Goal: Navigation & Orientation: Find specific page/section

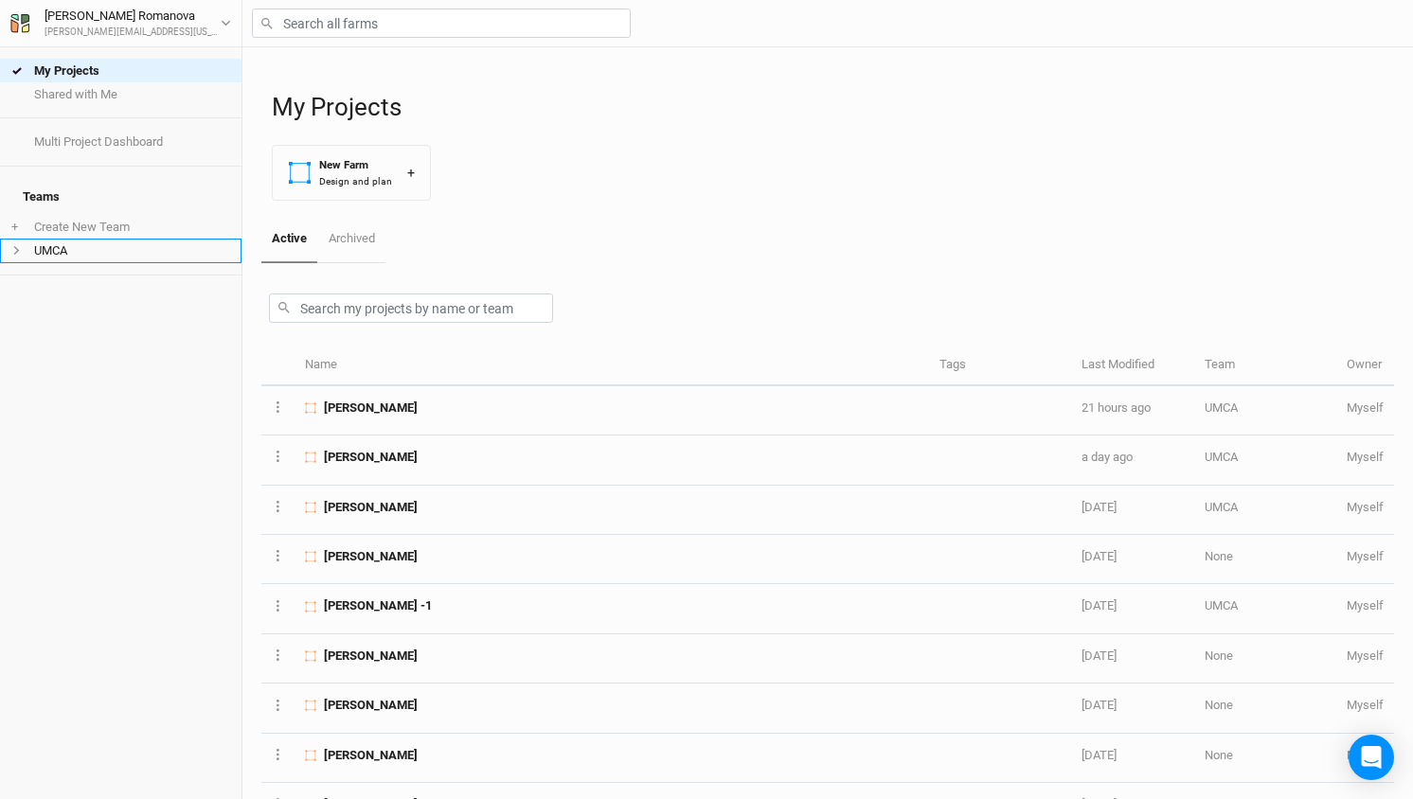
click at [50, 242] on li "UMCA" at bounding box center [121, 251] width 242 height 24
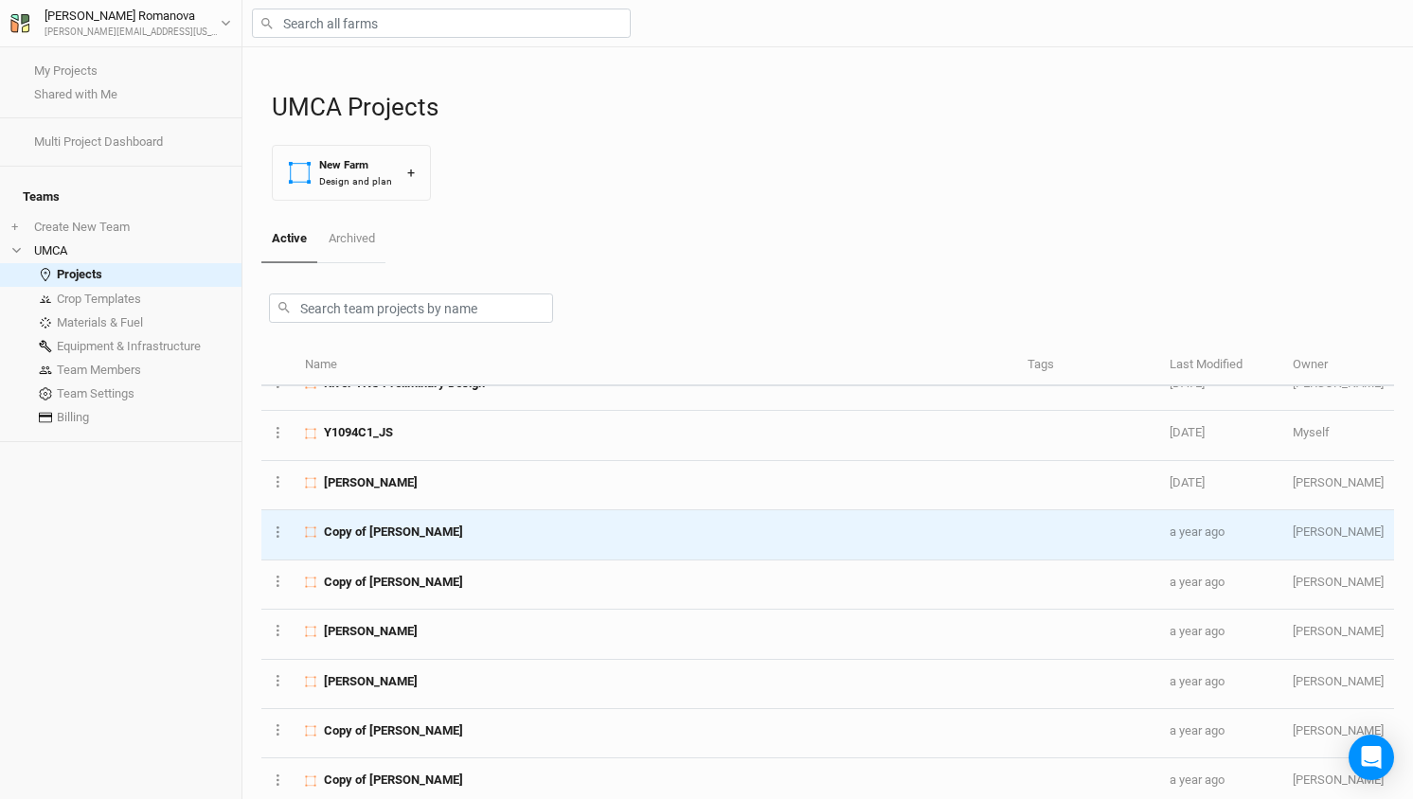
scroll to position [626, 0]
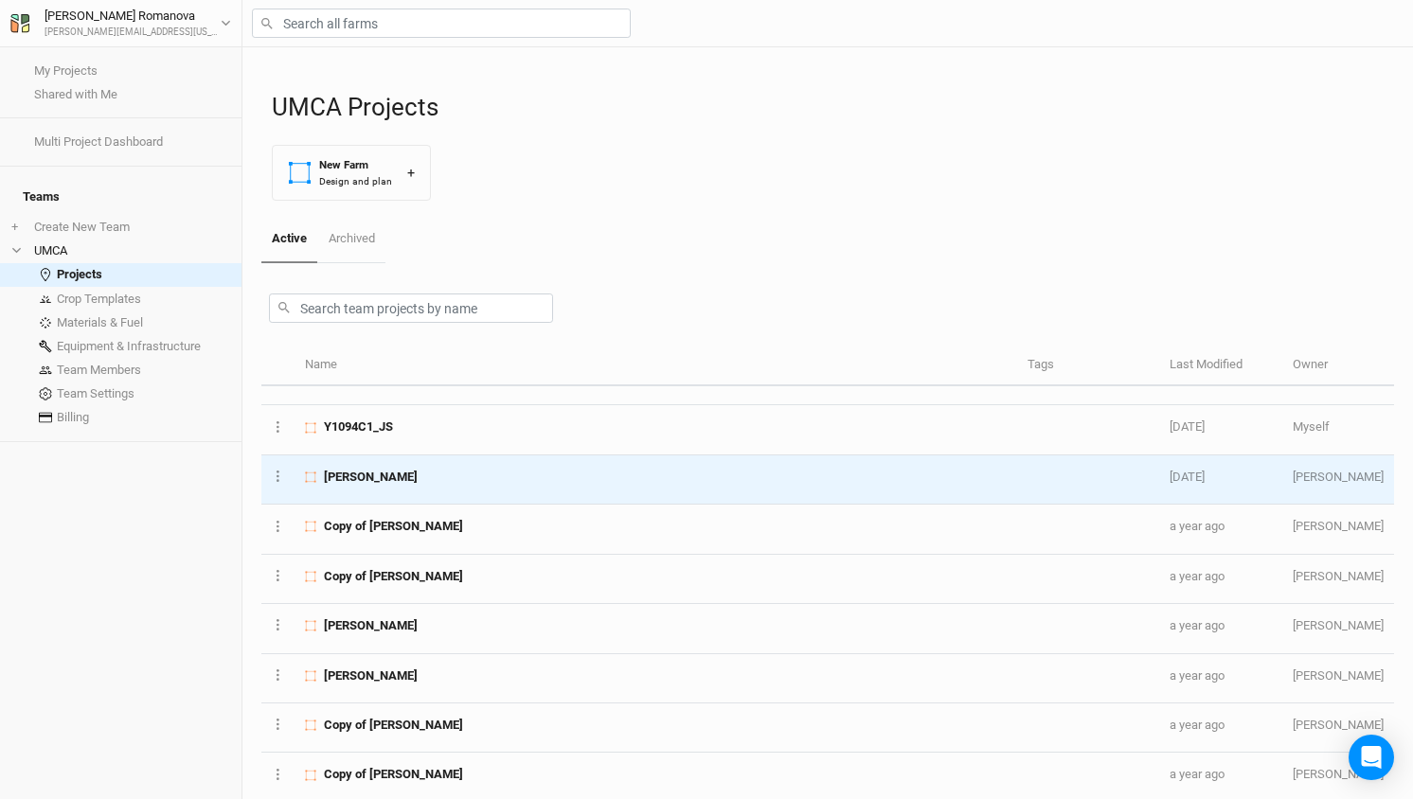
click at [365, 474] on span "[PERSON_NAME]" at bounding box center [371, 477] width 94 height 17
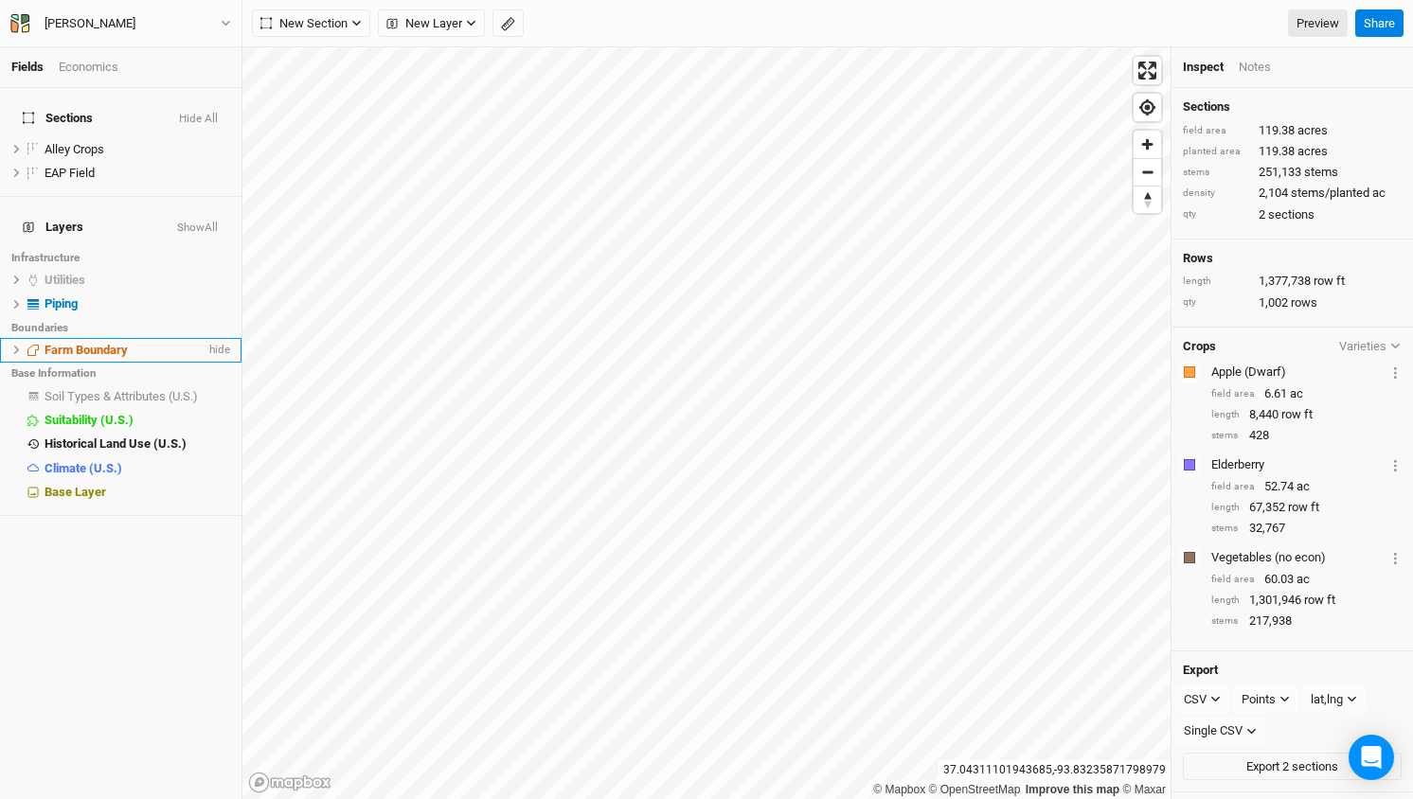
click at [12, 345] on icon at bounding box center [16, 350] width 10 height 10
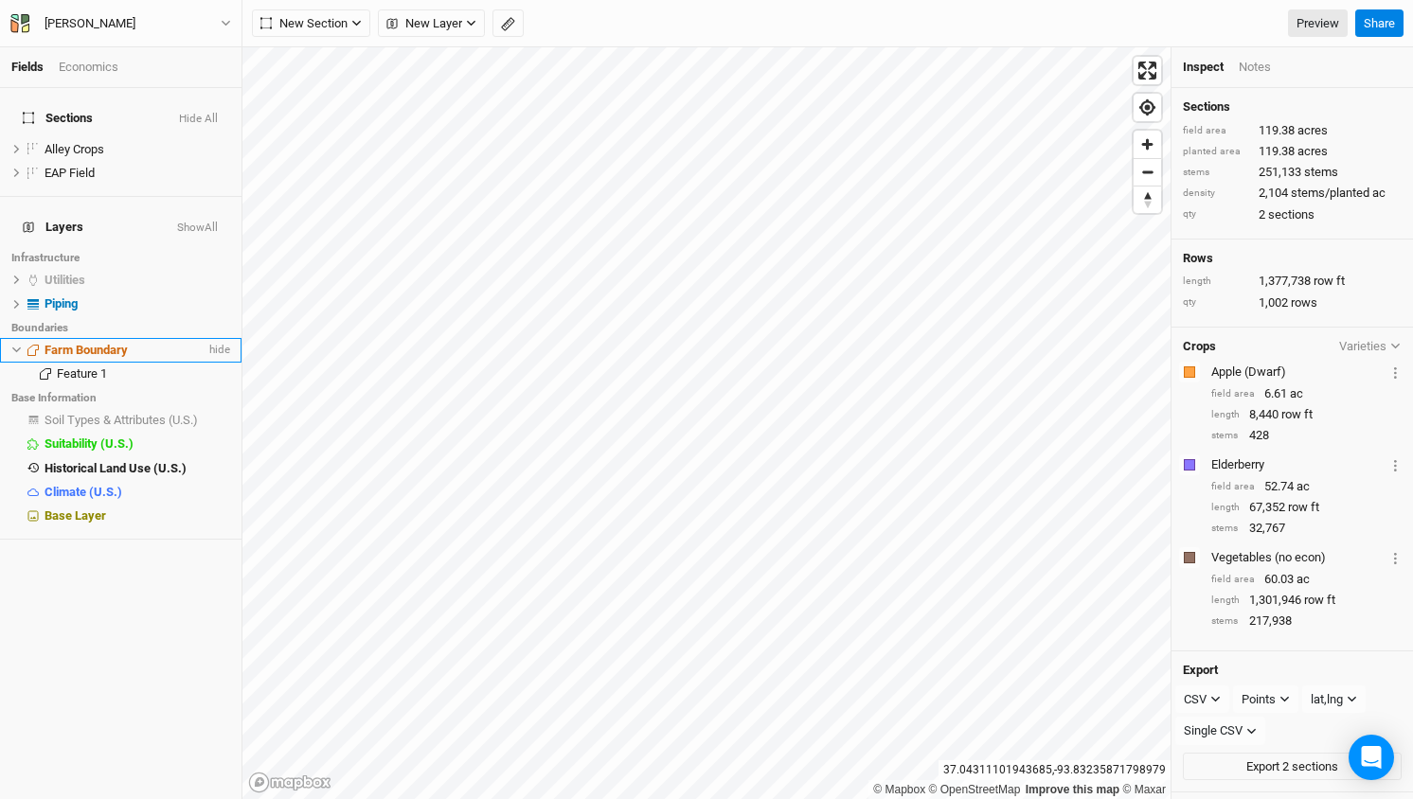
click at [12, 345] on icon at bounding box center [16, 350] width 10 height 10
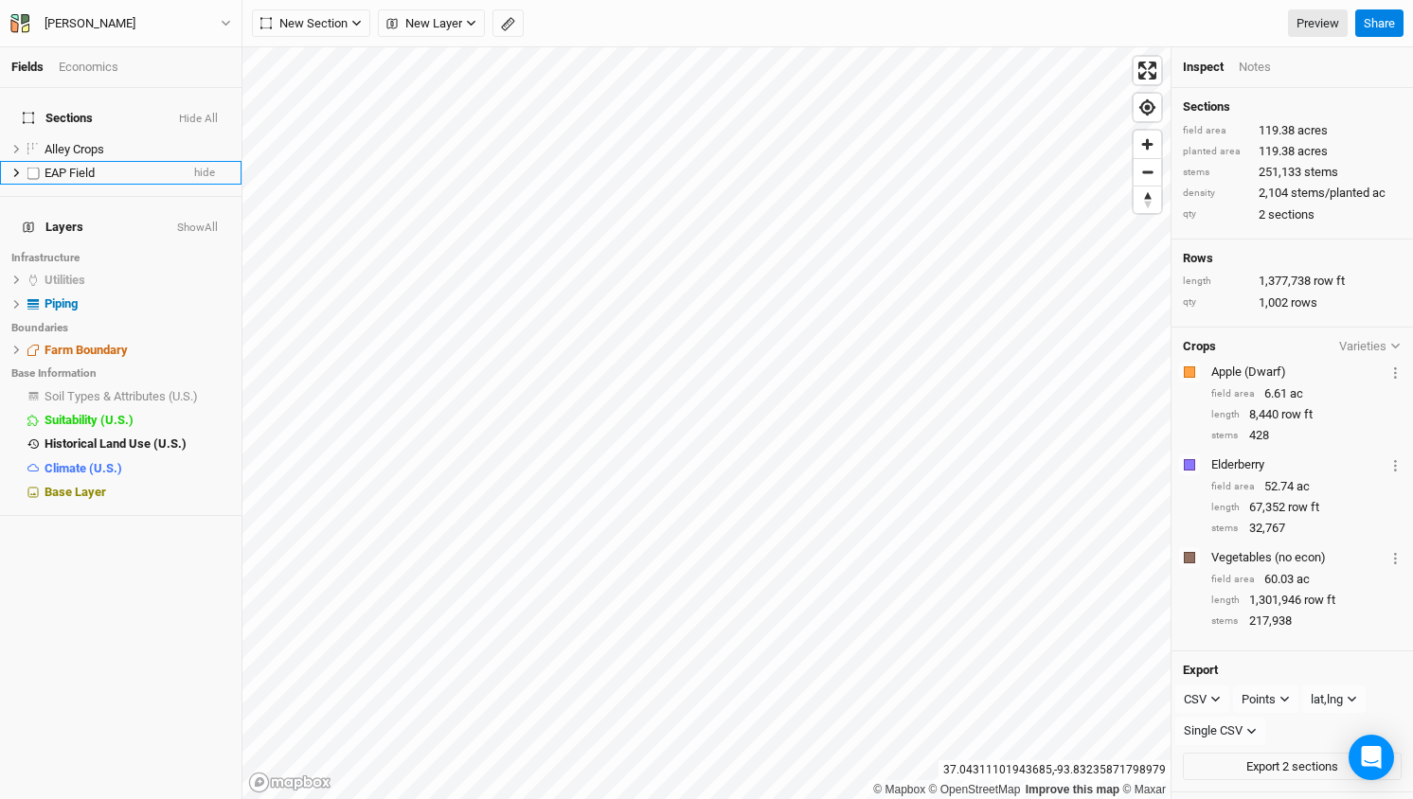
click at [9, 161] on li "EAP Field hide" at bounding box center [121, 173] width 242 height 24
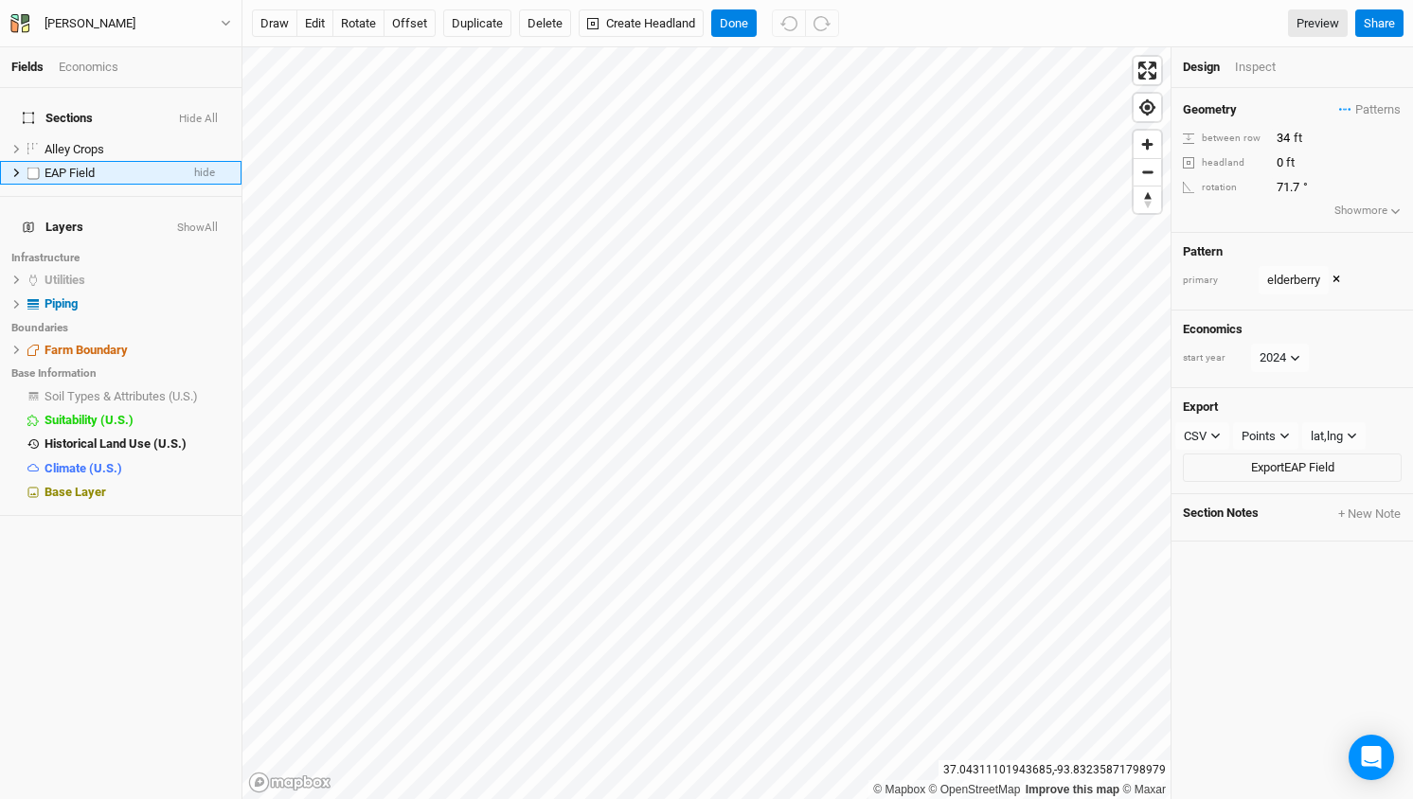
click at [16, 168] on icon at bounding box center [16, 173] width 10 height 10
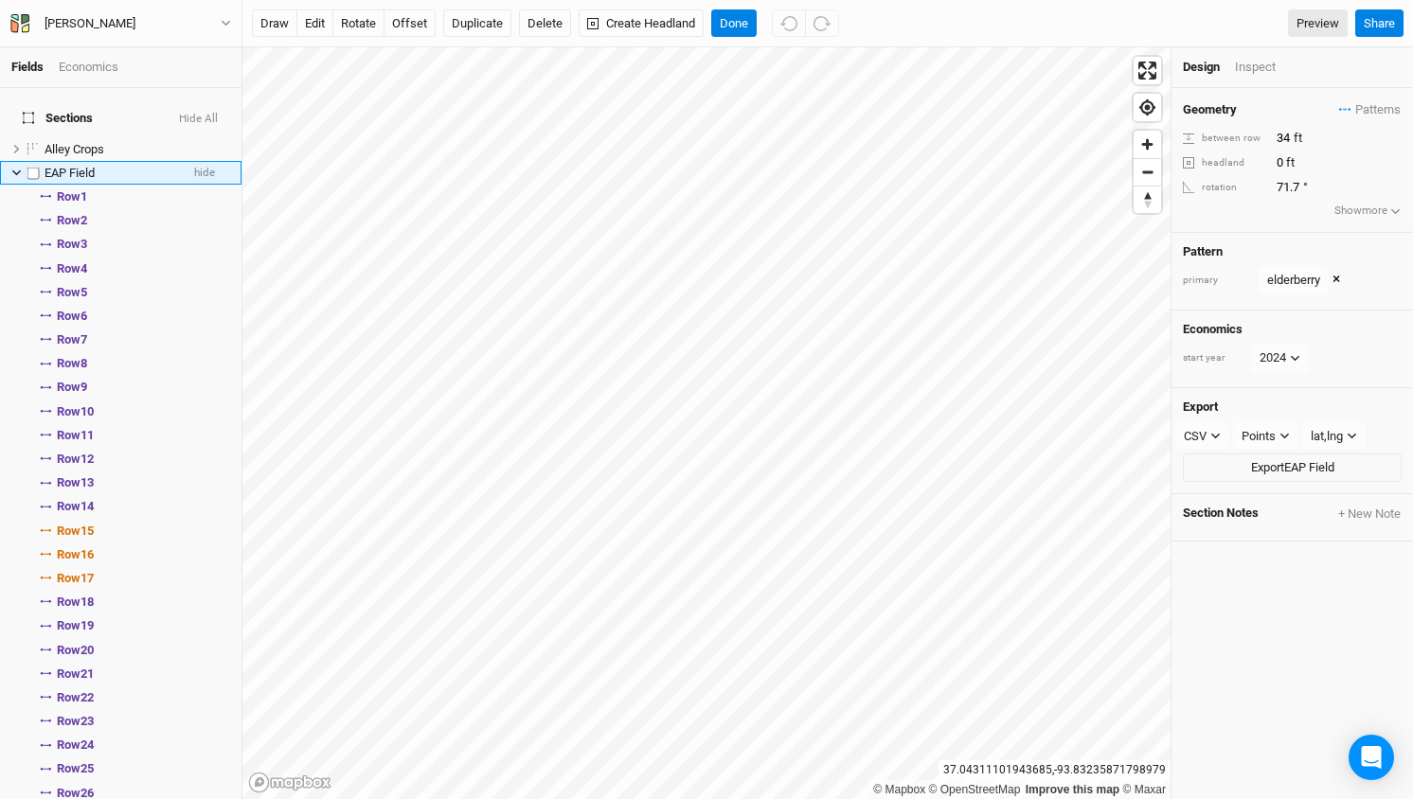
click at [16, 168] on icon at bounding box center [16, 173] width 10 height 10
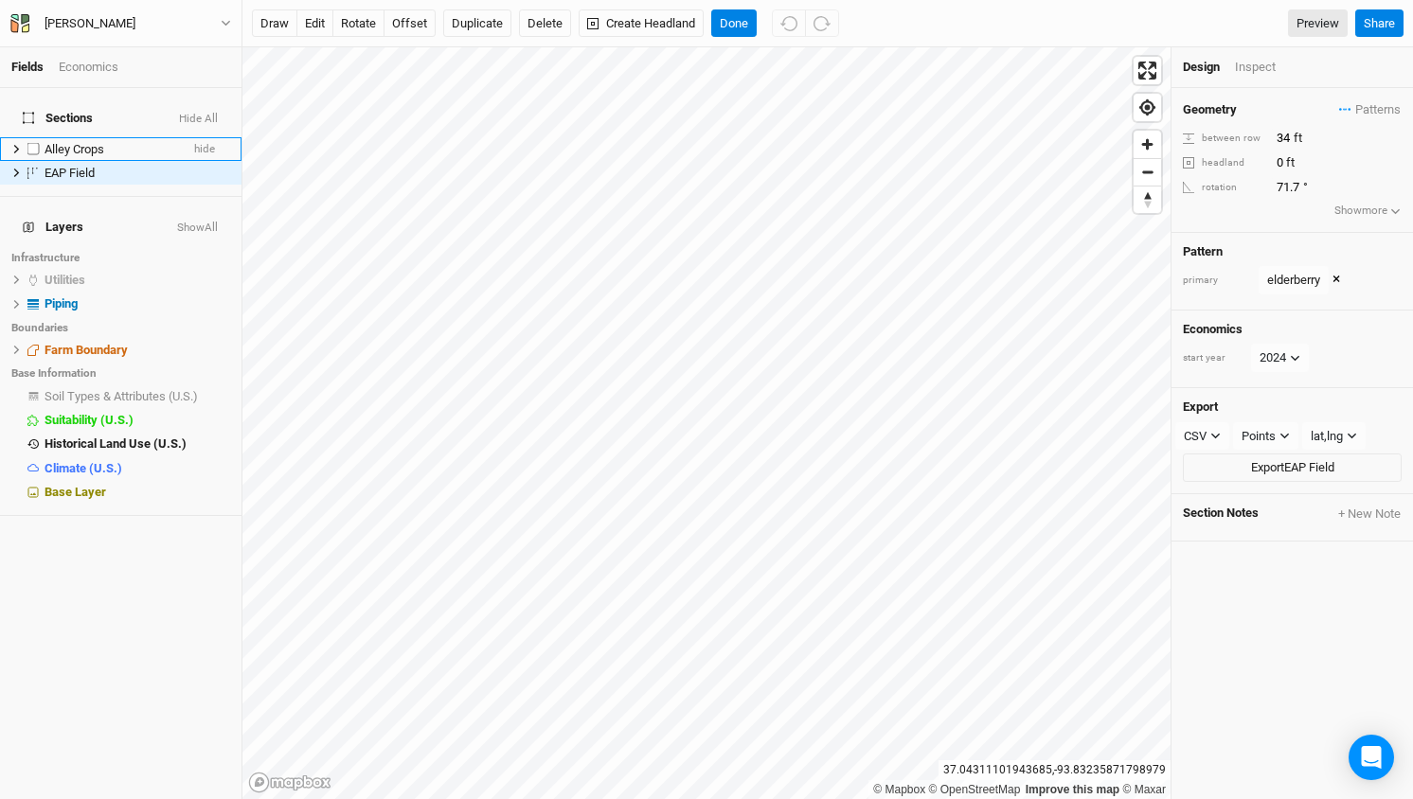
click at [16, 144] on icon at bounding box center [16, 149] width 10 height 10
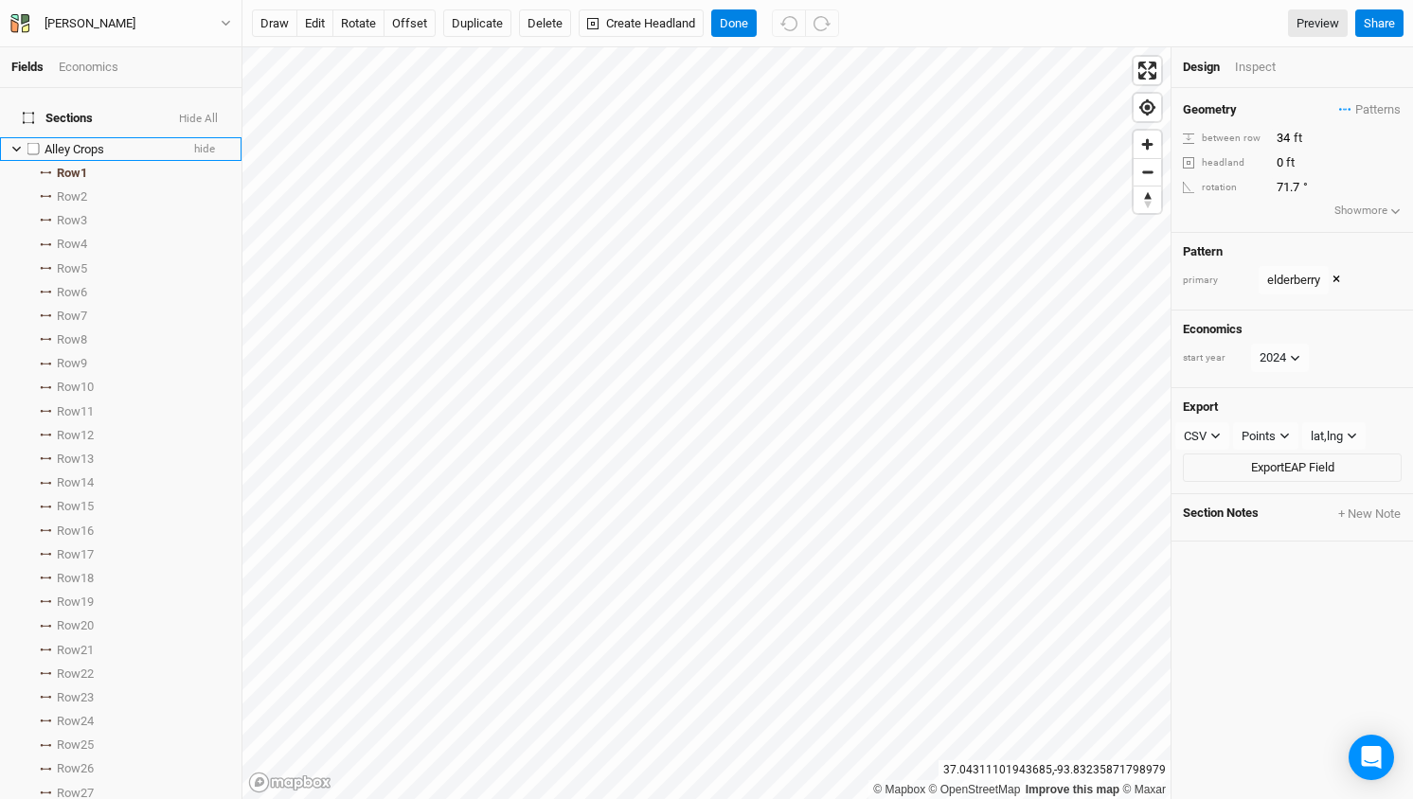
click at [19, 144] on icon at bounding box center [16, 149] width 10 height 10
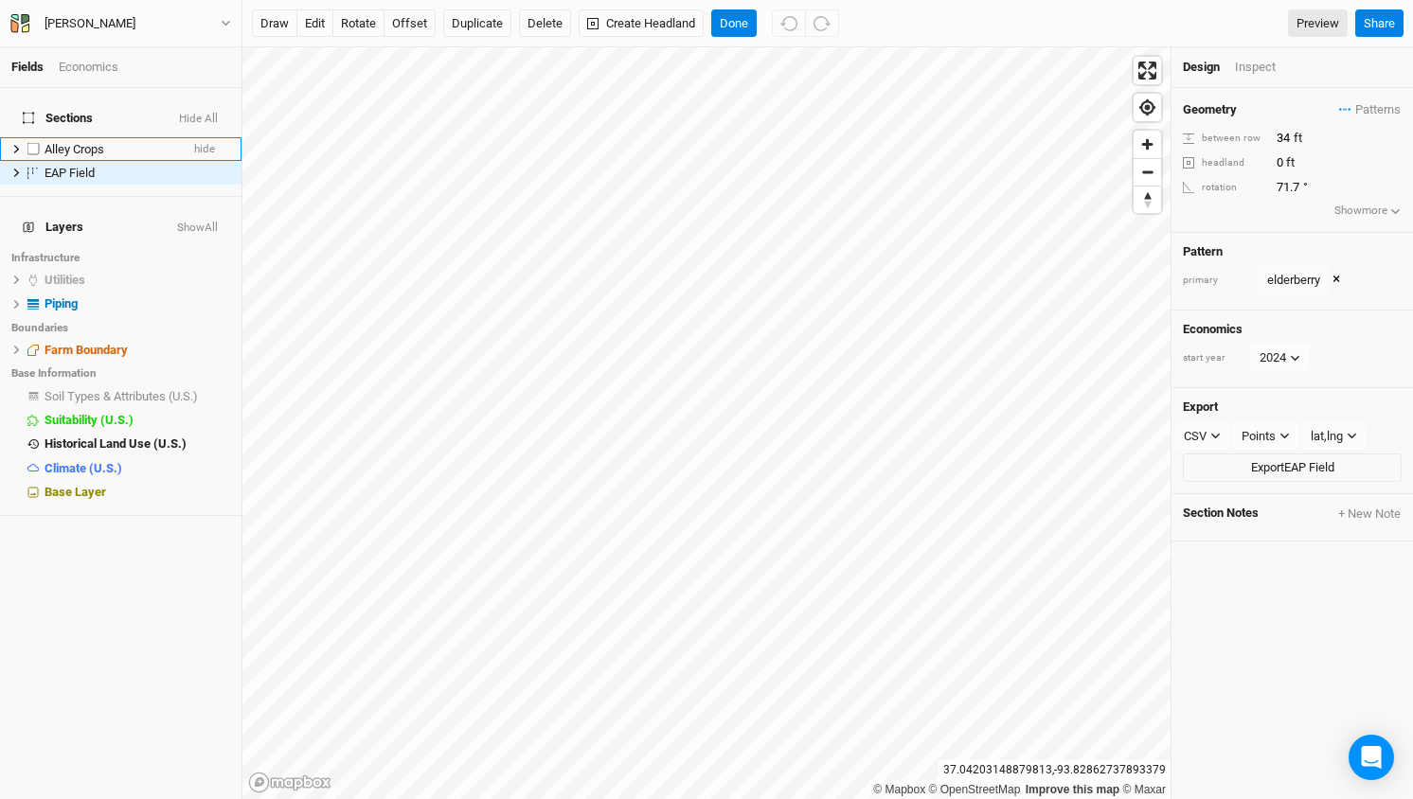
click at [14, 144] on icon at bounding box center [16, 149] width 10 height 10
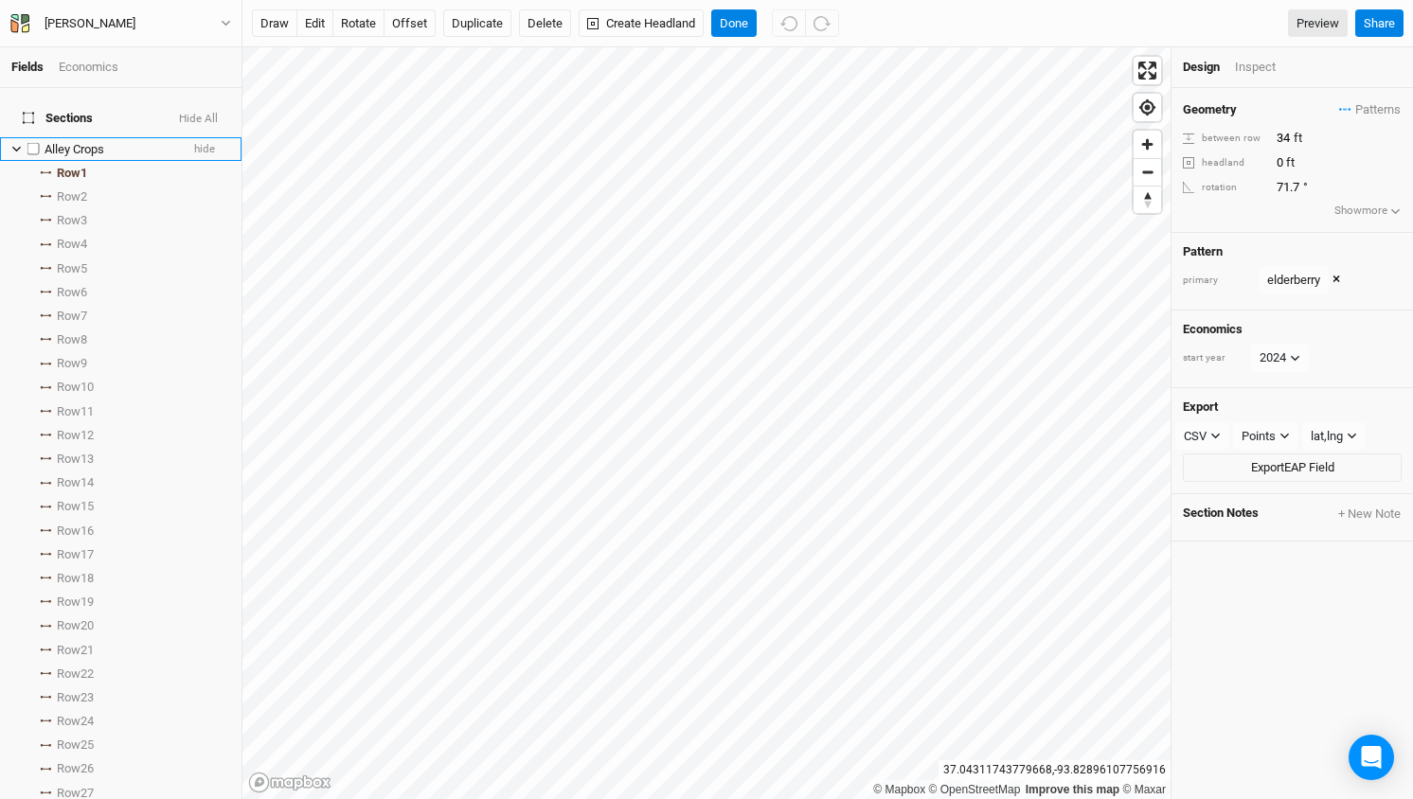
click at [86, 142] on span "Alley Crops" at bounding box center [75, 149] width 60 height 14
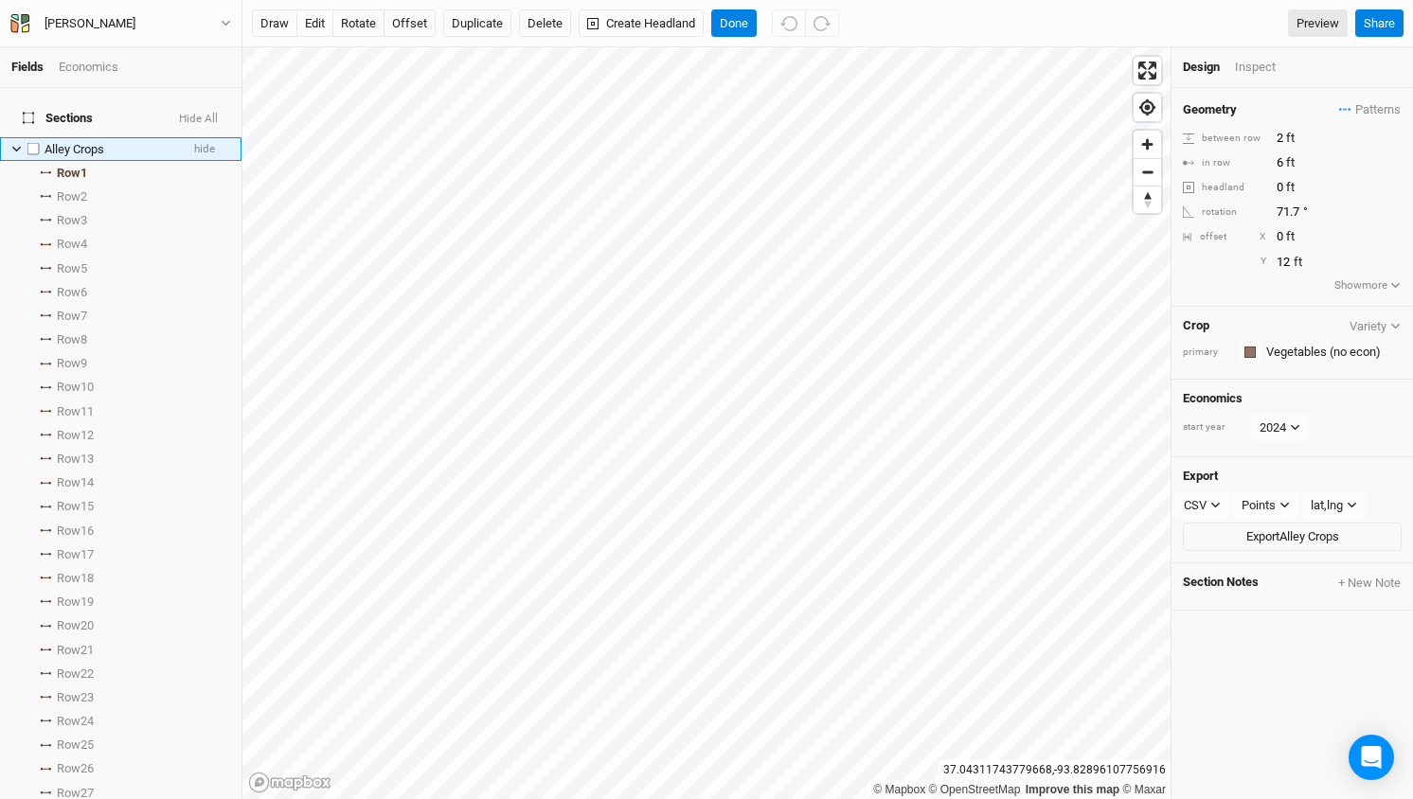
click at [14, 147] on icon at bounding box center [16, 150] width 9 height 6
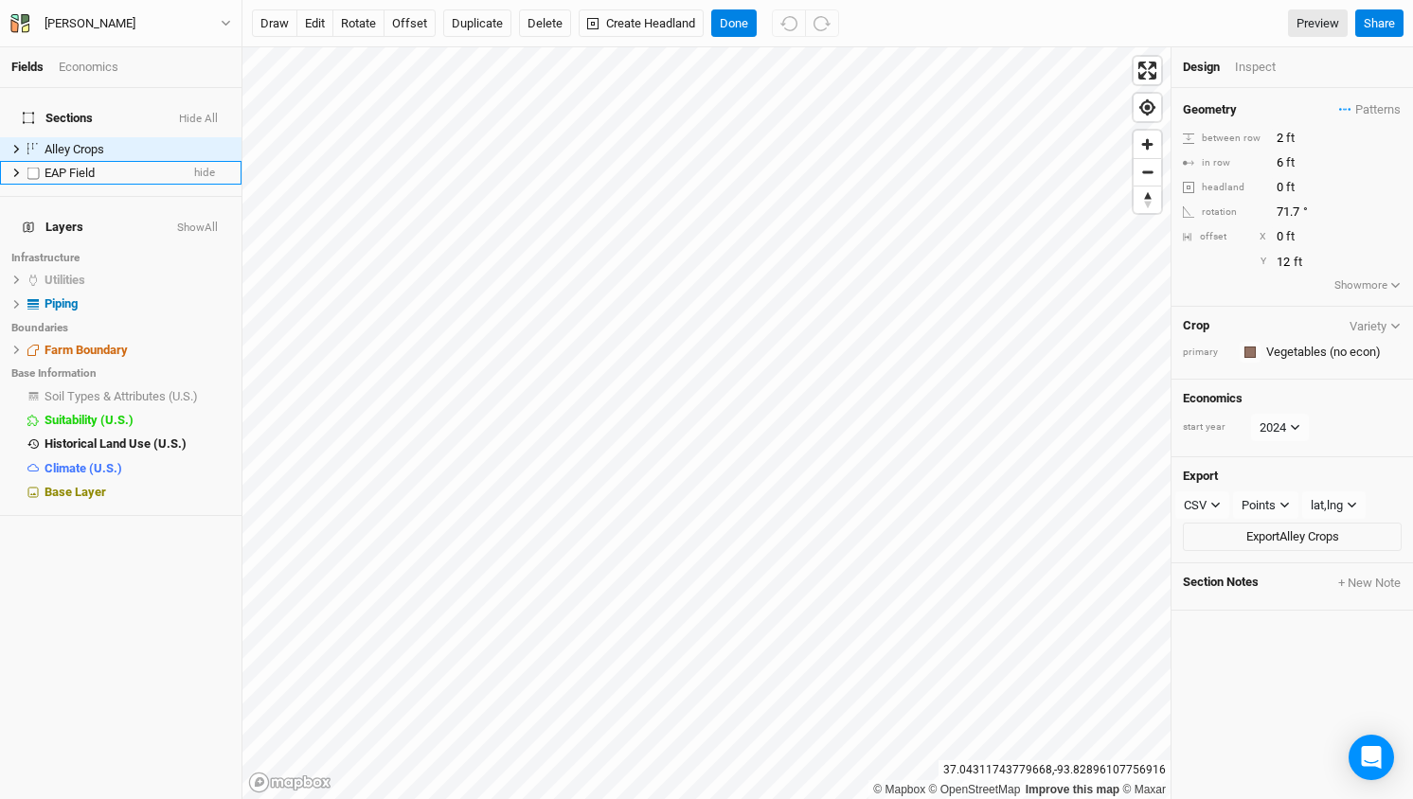
click at [69, 166] on span "EAP Field" at bounding box center [70, 173] width 50 height 14
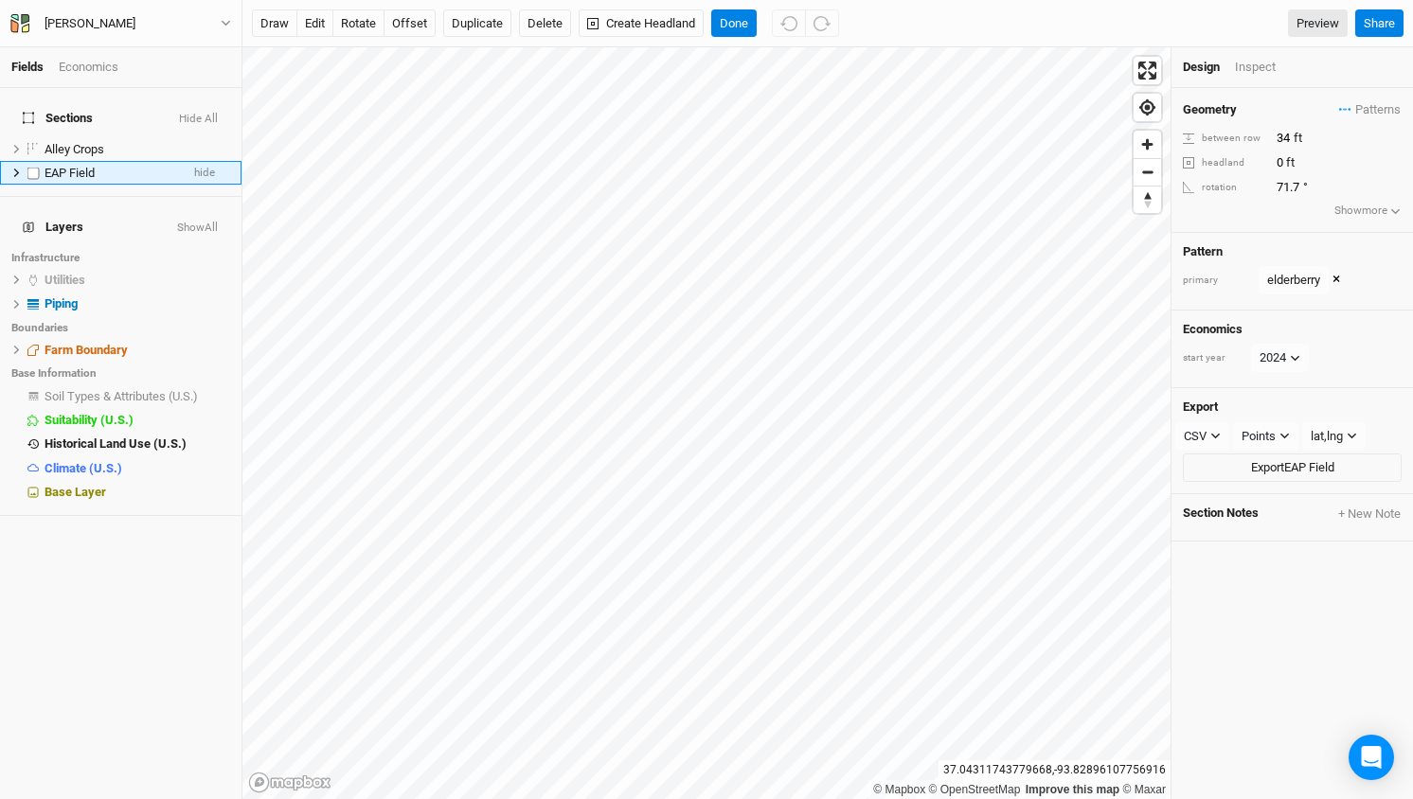
click at [14, 168] on icon at bounding box center [16, 173] width 10 height 10
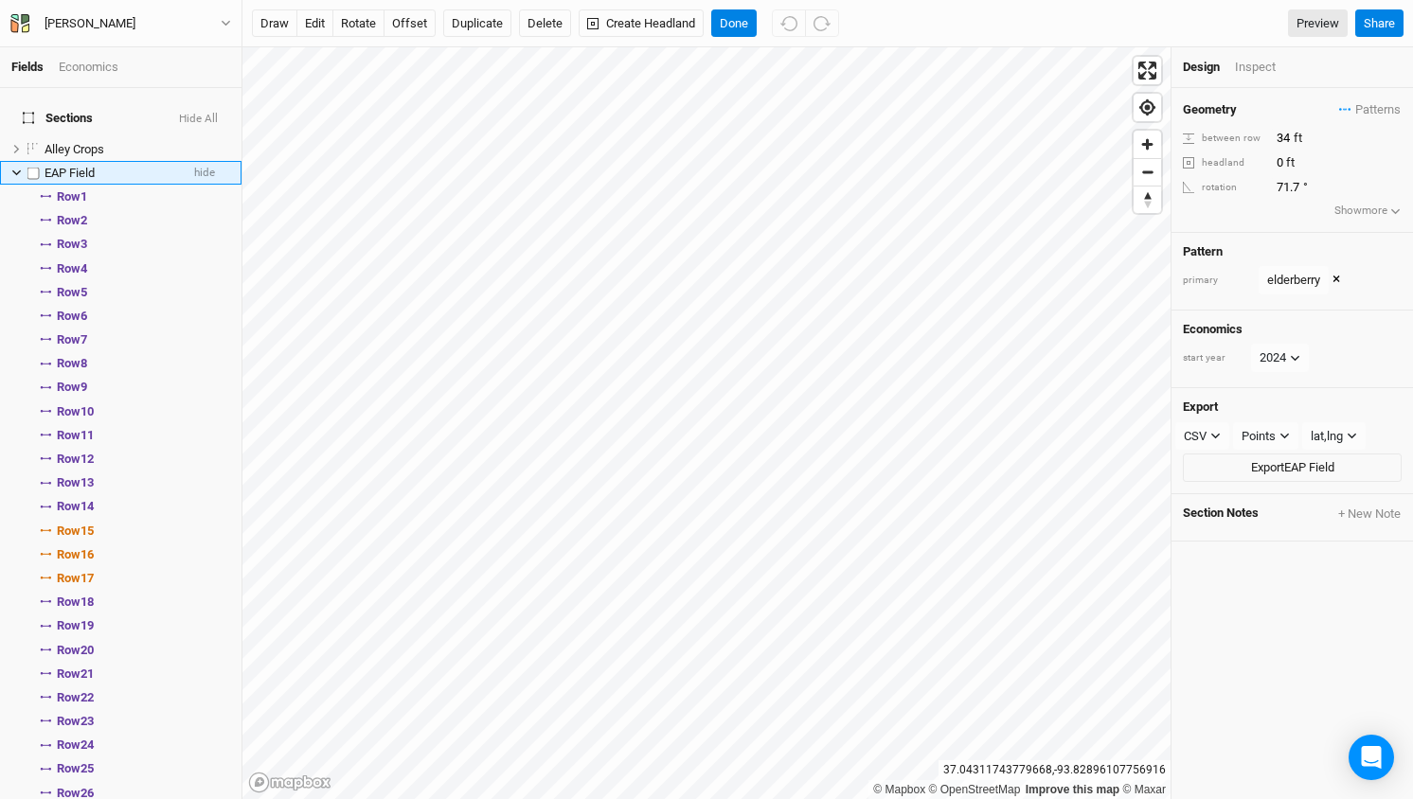
click at [67, 166] on span "EAP Field" at bounding box center [70, 173] width 50 height 14
click at [79, 166] on span "EAP Field" at bounding box center [70, 173] width 50 height 14
click at [76, 189] on span "Row 1" at bounding box center [72, 196] width 30 height 15
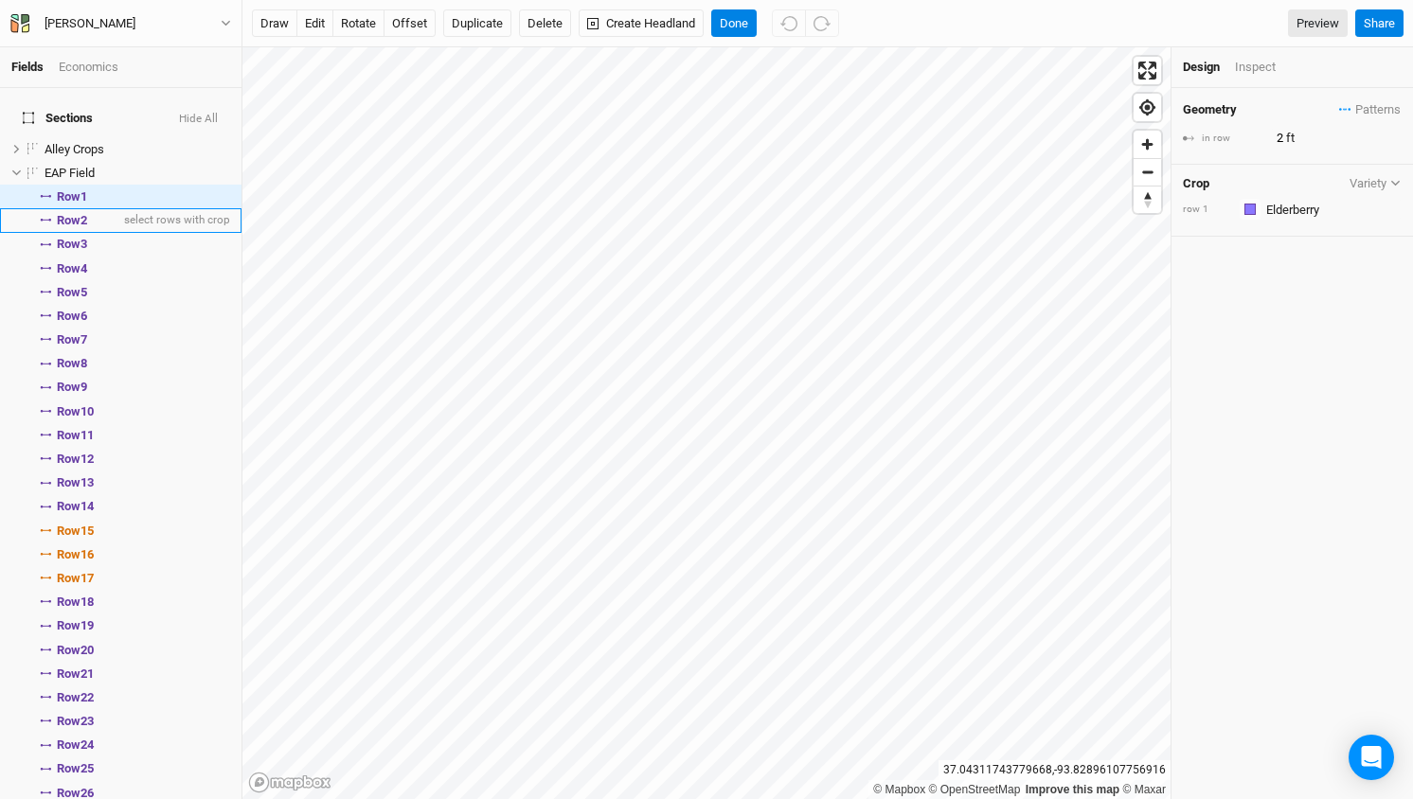
click at [71, 213] on span "Row 2" at bounding box center [72, 220] width 30 height 15
click at [67, 166] on span "EAP Field" at bounding box center [70, 173] width 50 height 14
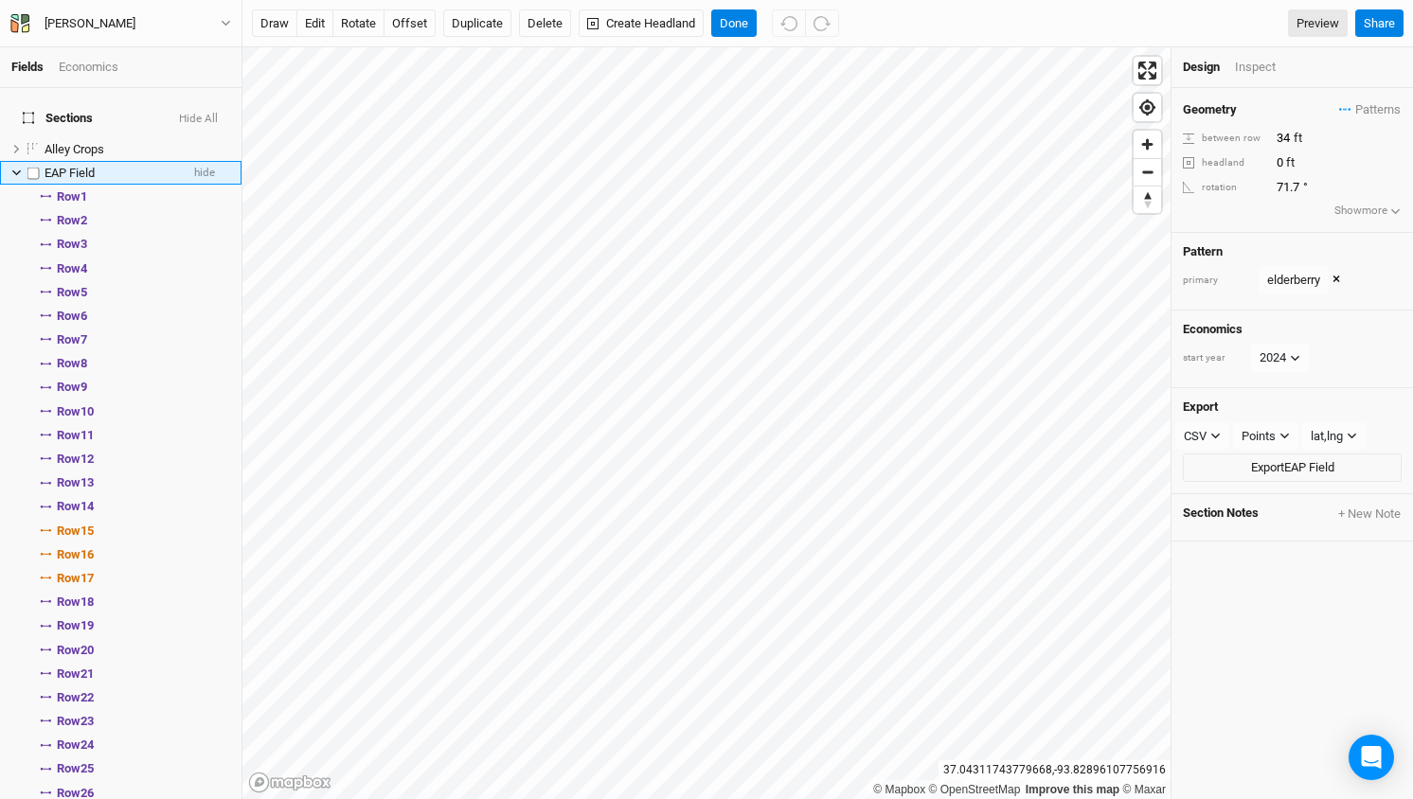
click at [14, 168] on icon at bounding box center [16, 173] width 10 height 10
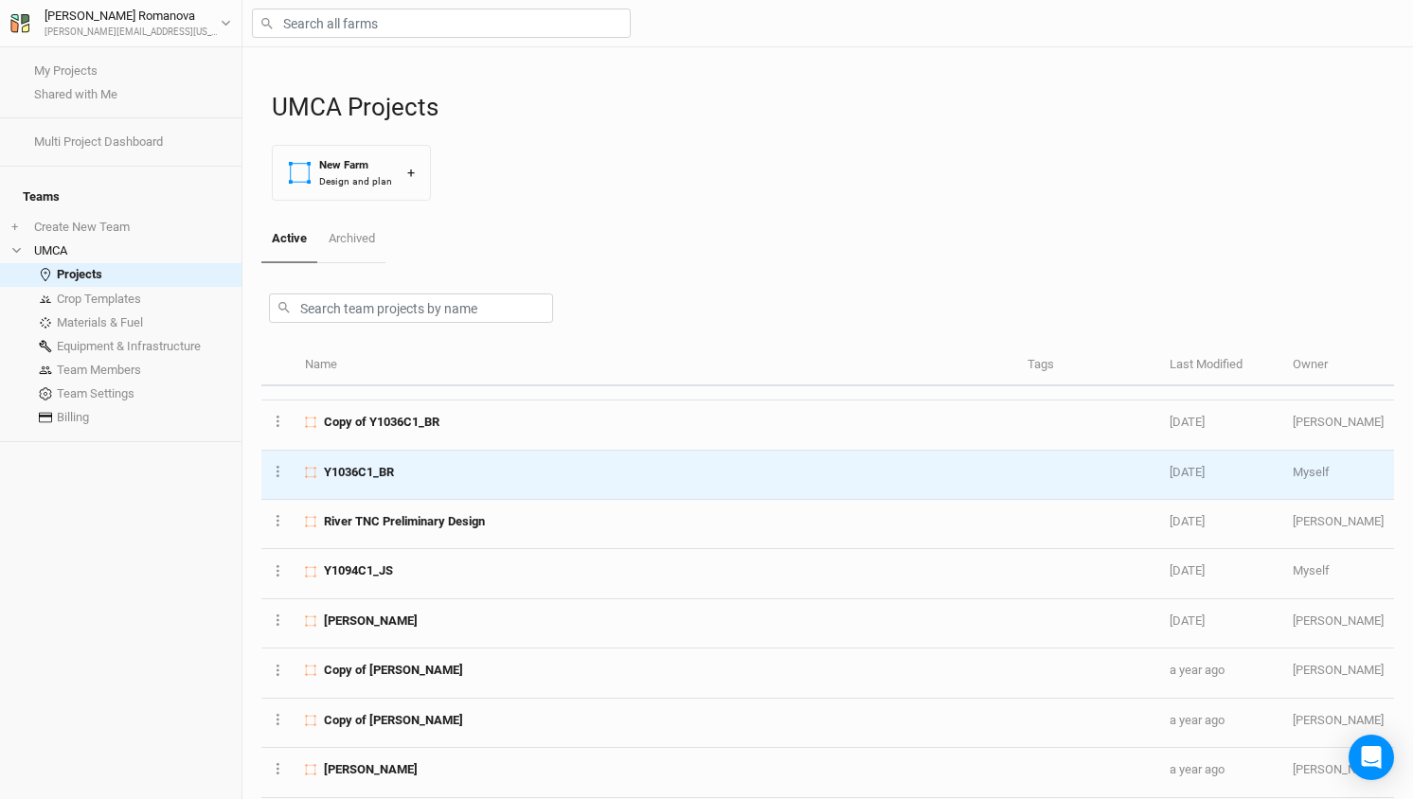
scroll to position [491, 0]
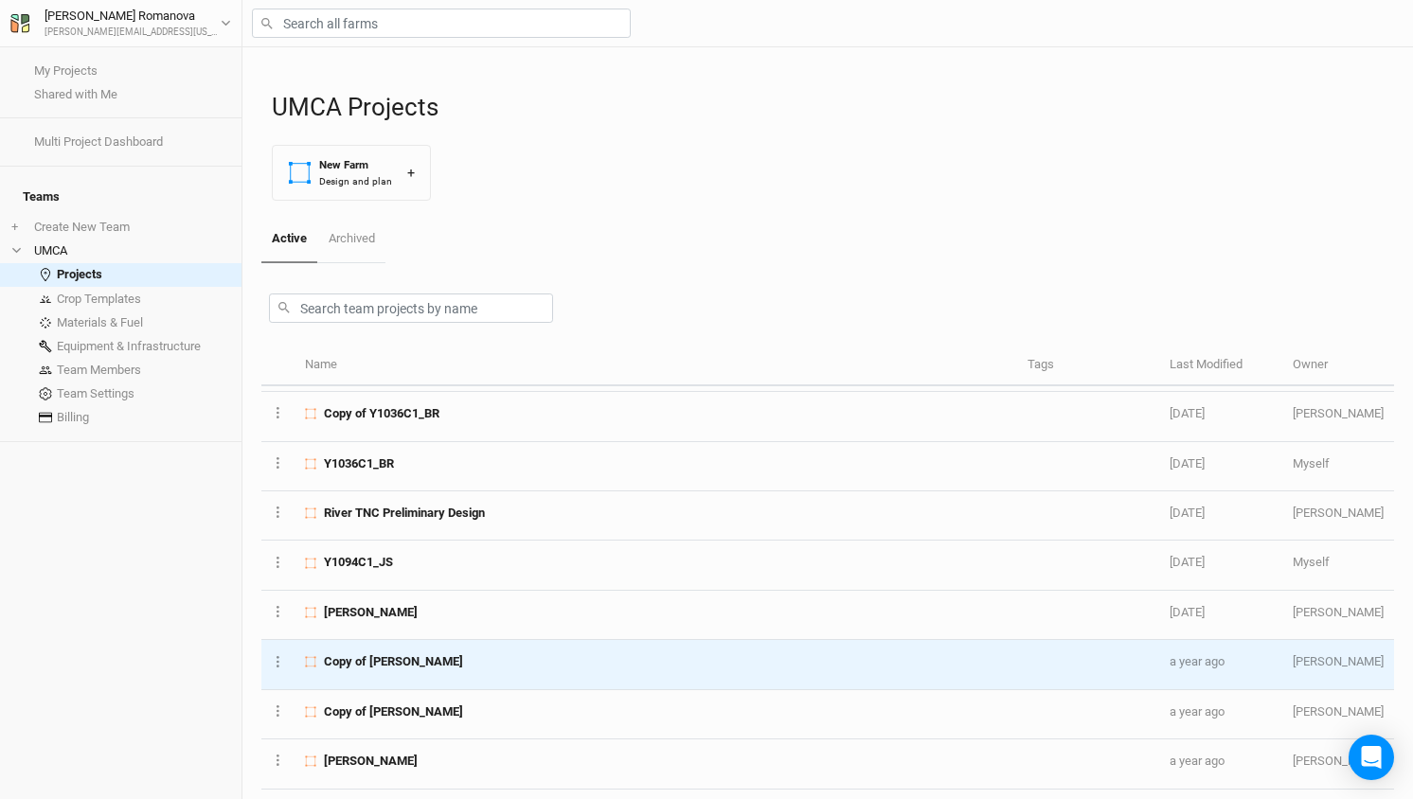
click at [402, 656] on span "Copy of [PERSON_NAME]" at bounding box center [393, 662] width 139 height 17
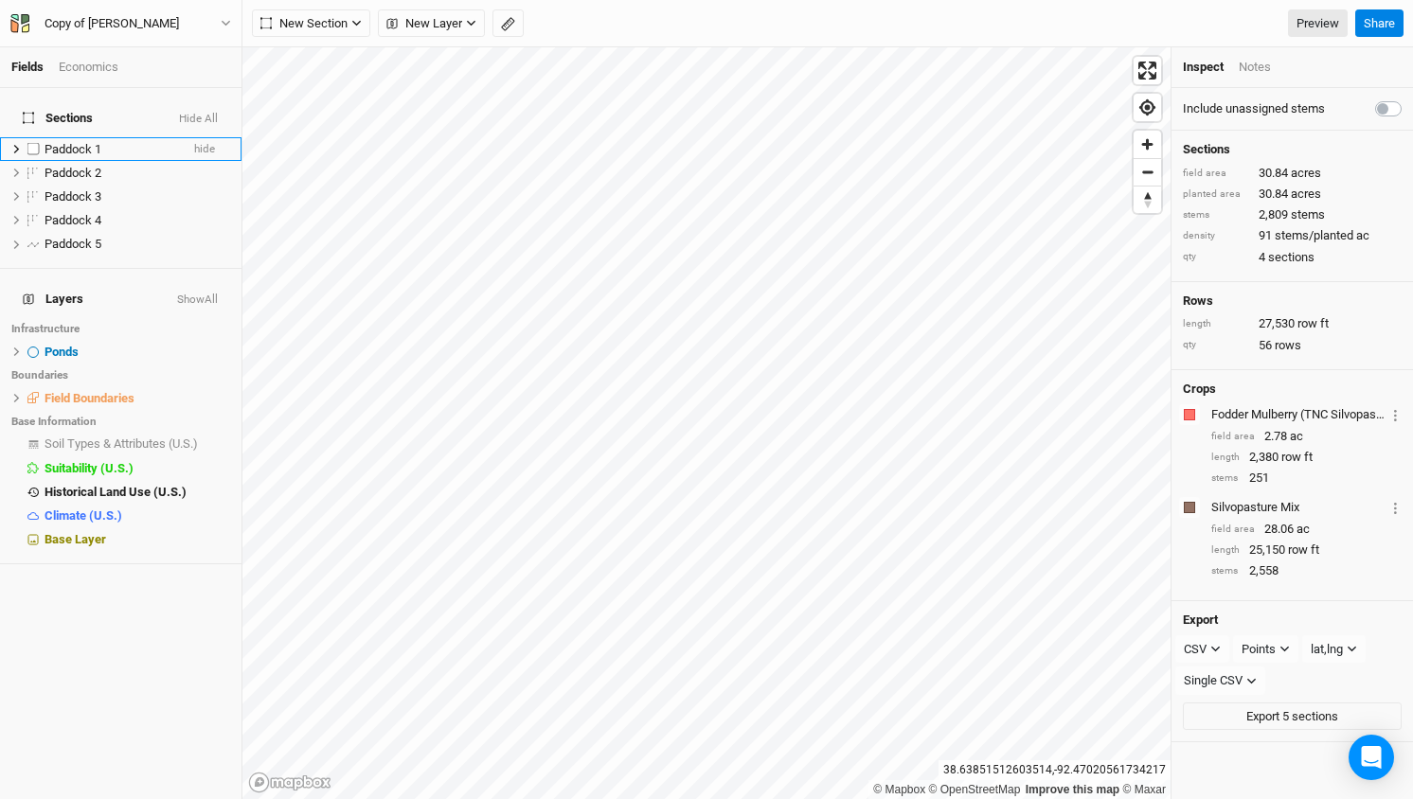
click at [15, 144] on icon at bounding box center [16, 149] width 10 height 10
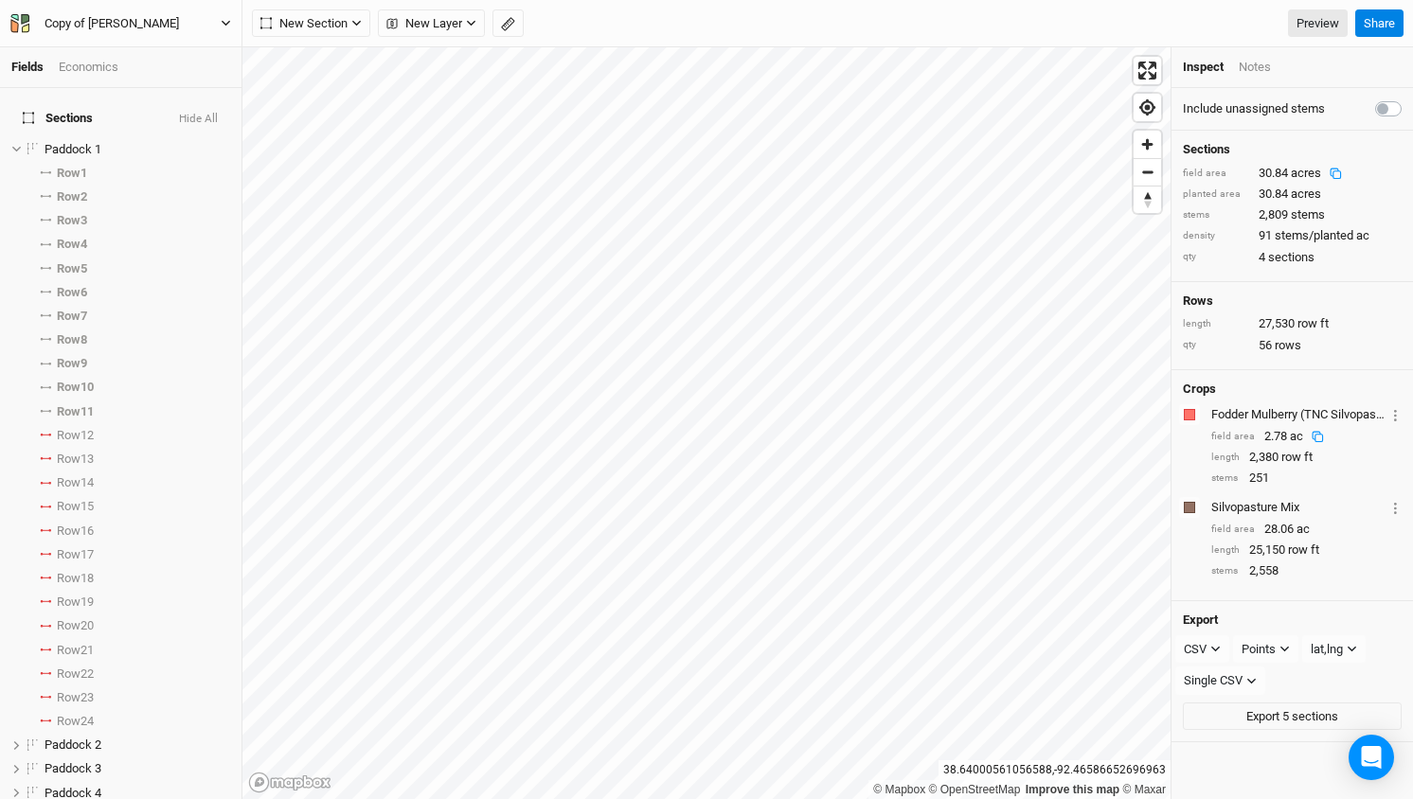
click at [67, 16] on div "Copy of [PERSON_NAME]" at bounding box center [112, 23] width 134 height 19
click at [107, 43] on button "Back" at bounding box center [157, 53] width 150 height 25
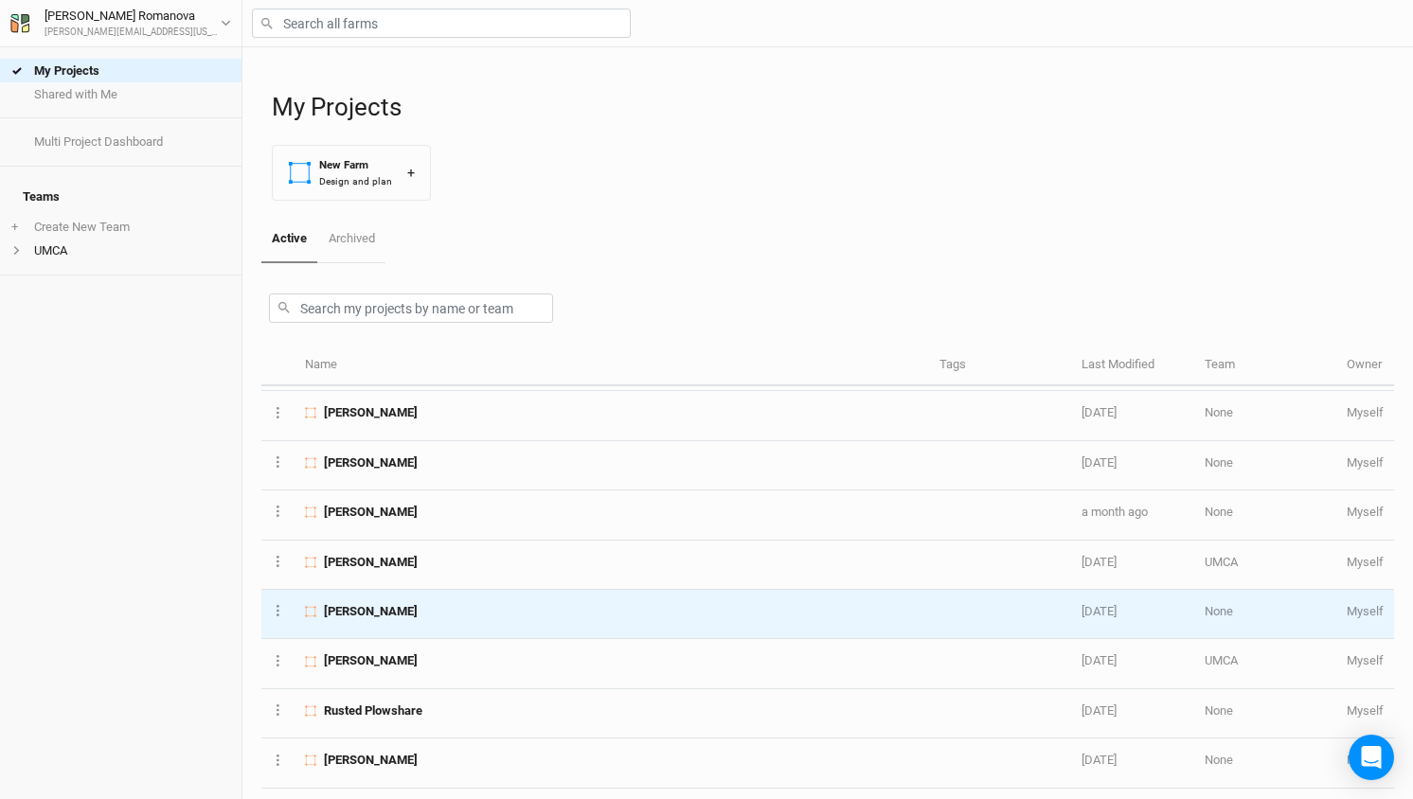
scroll to position [733, 0]
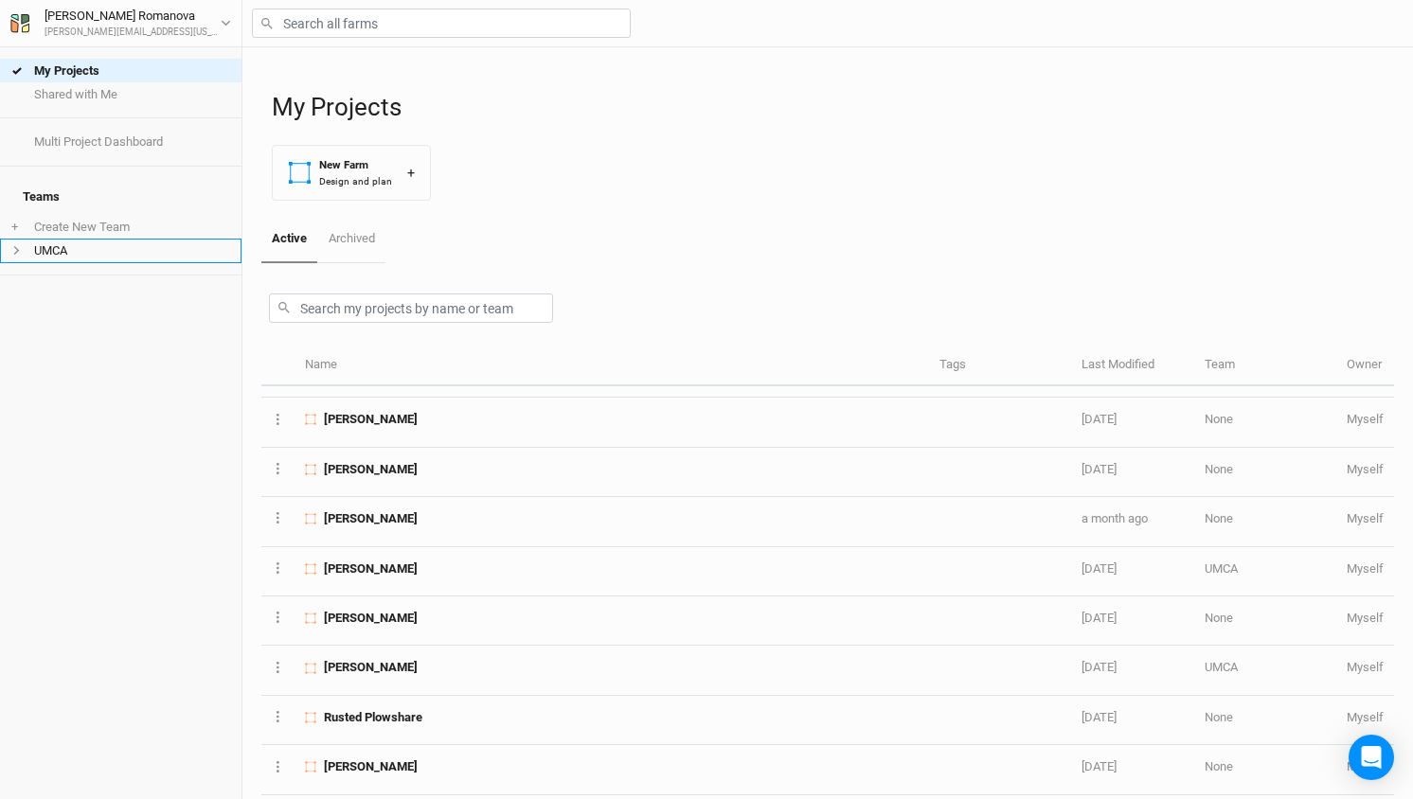
click at [50, 239] on li "UMCA" at bounding box center [121, 251] width 242 height 24
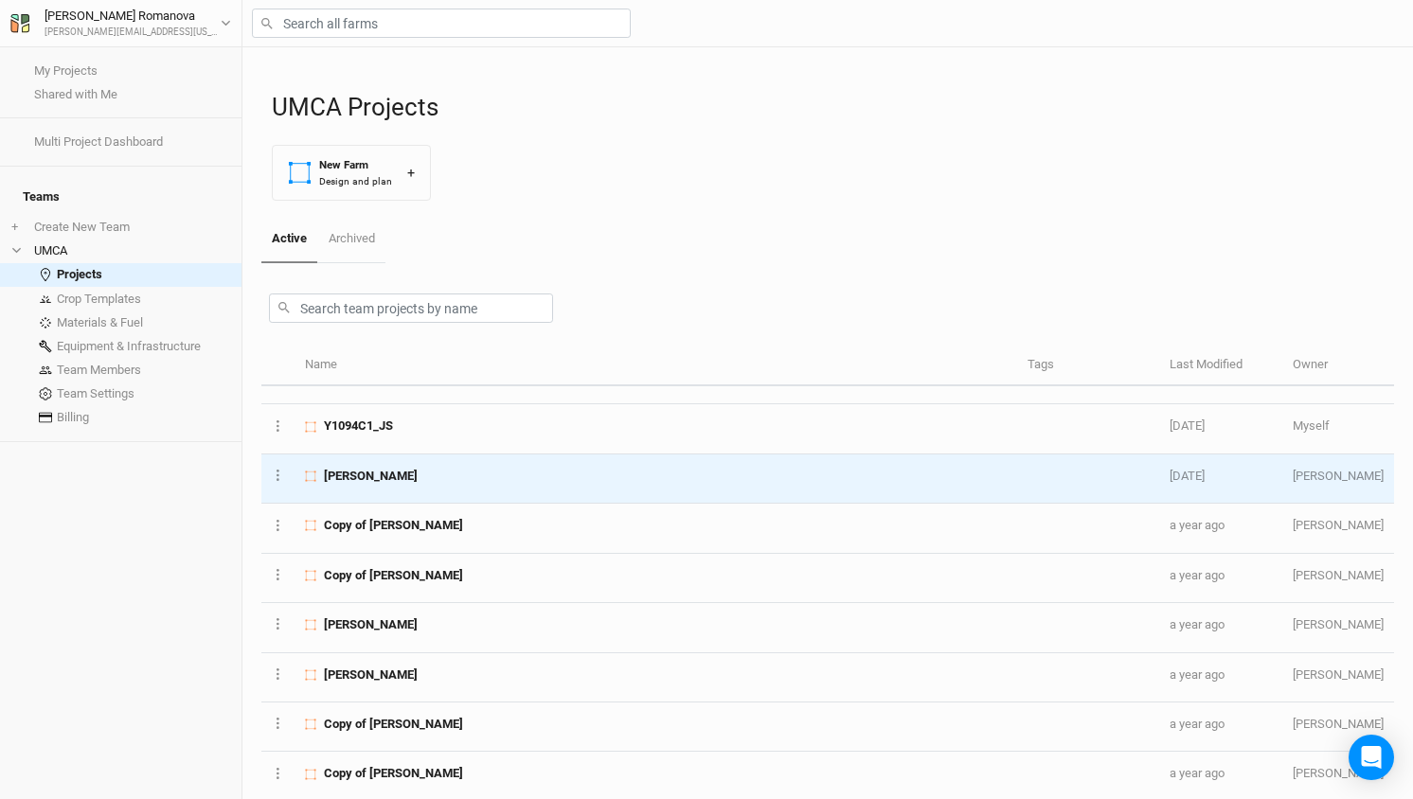
scroll to position [632, 0]
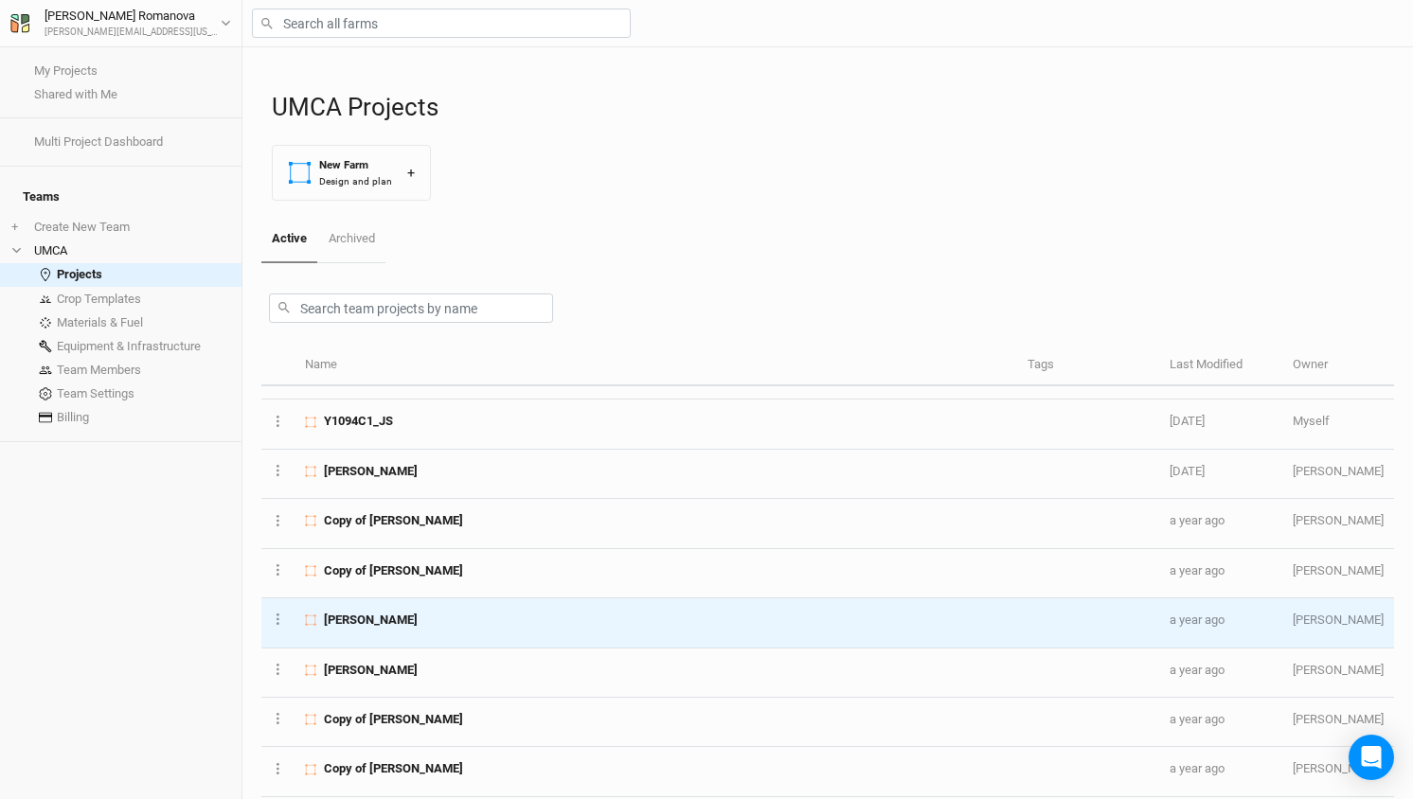
click at [349, 612] on span "[PERSON_NAME]" at bounding box center [371, 620] width 94 height 17
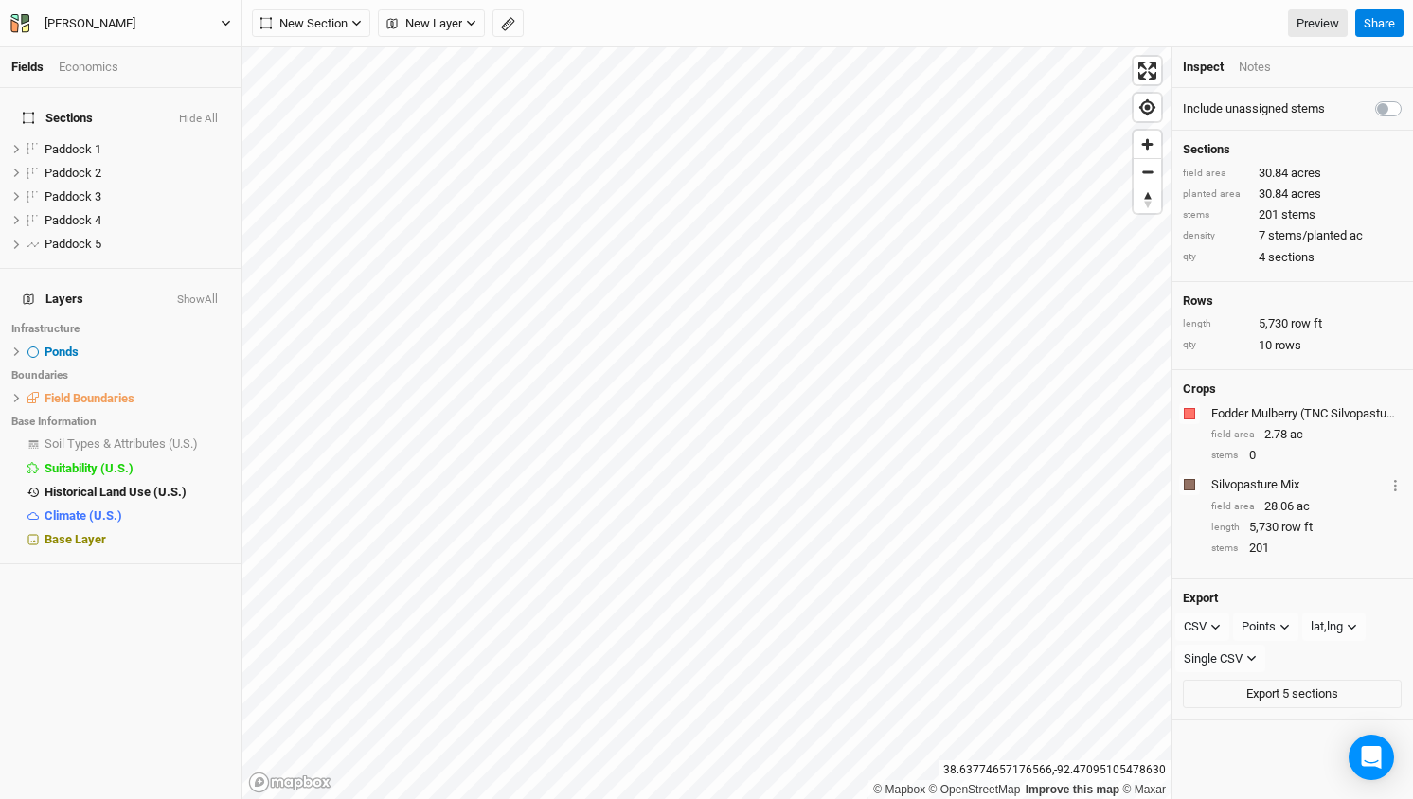
click at [61, 27] on div "[PERSON_NAME]" at bounding box center [90, 23] width 91 height 19
